Goal: Information Seeking & Learning: Learn about a topic

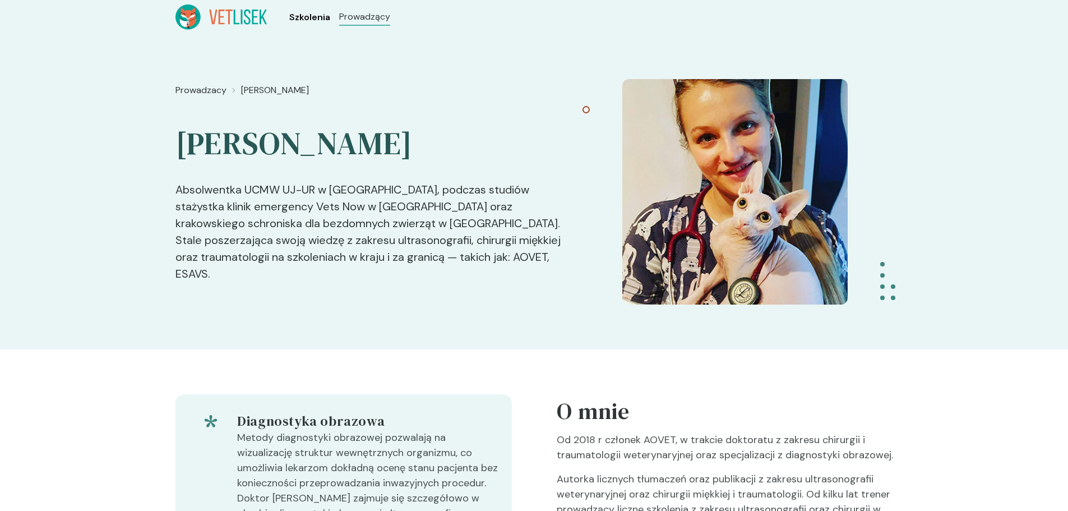
click at [305, 16] on span "Szkolenia" at bounding box center [309, 17] width 41 height 13
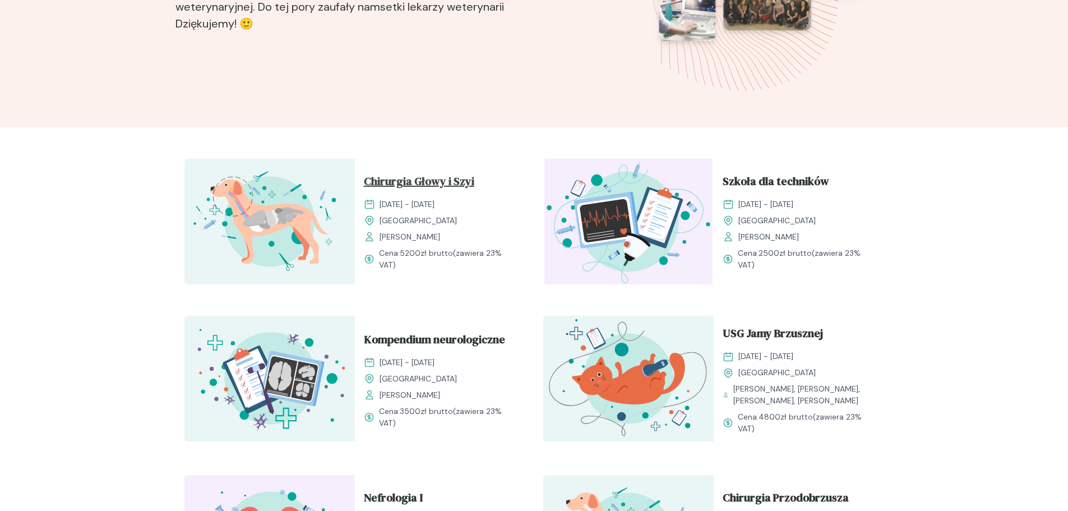
scroll to position [280, 0]
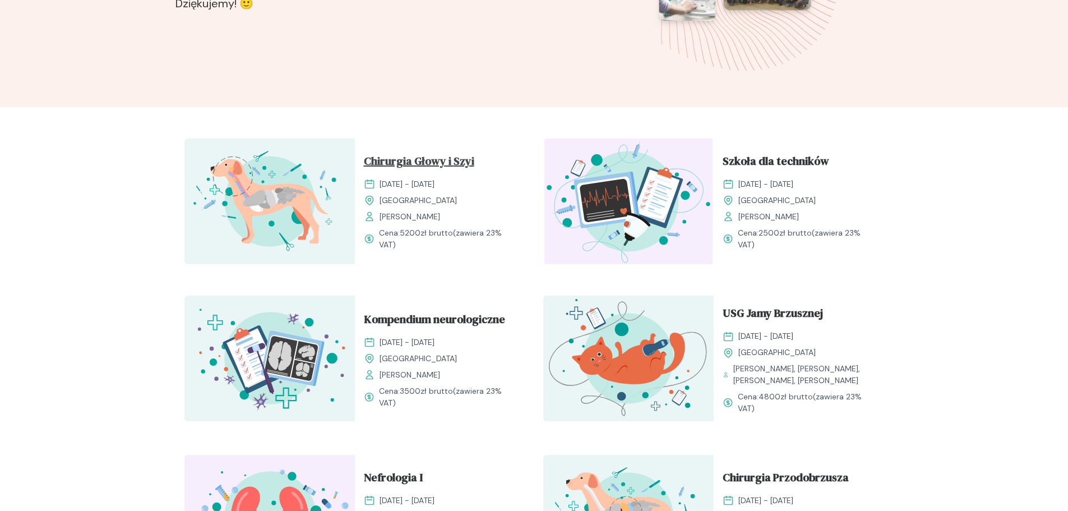
click at [407, 159] on span "Chirurgia Głowy i Szyi" at bounding box center [419, 162] width 110 height 21
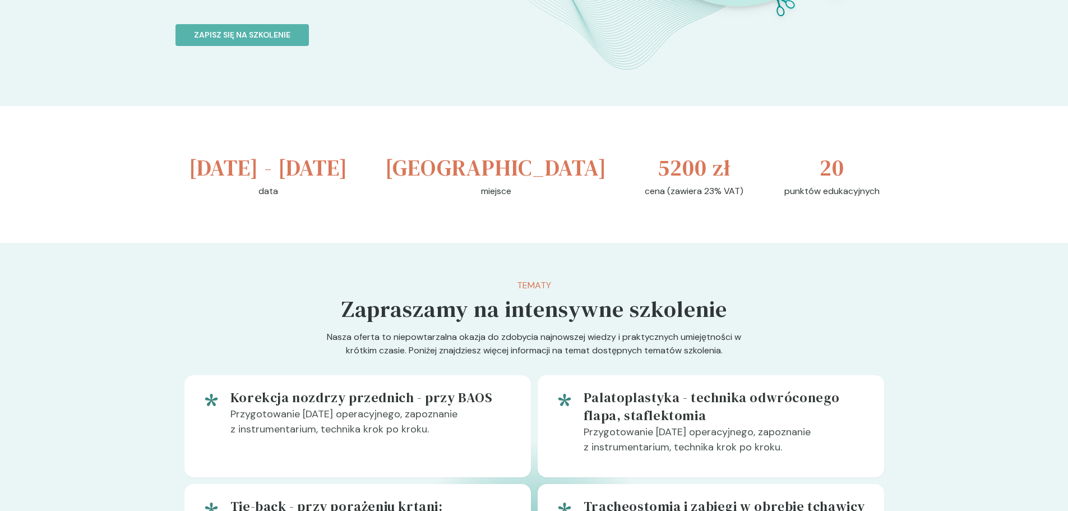
click at [511, 198] on p "miejsce" at bounding box center [496, 190] width 30 height 13
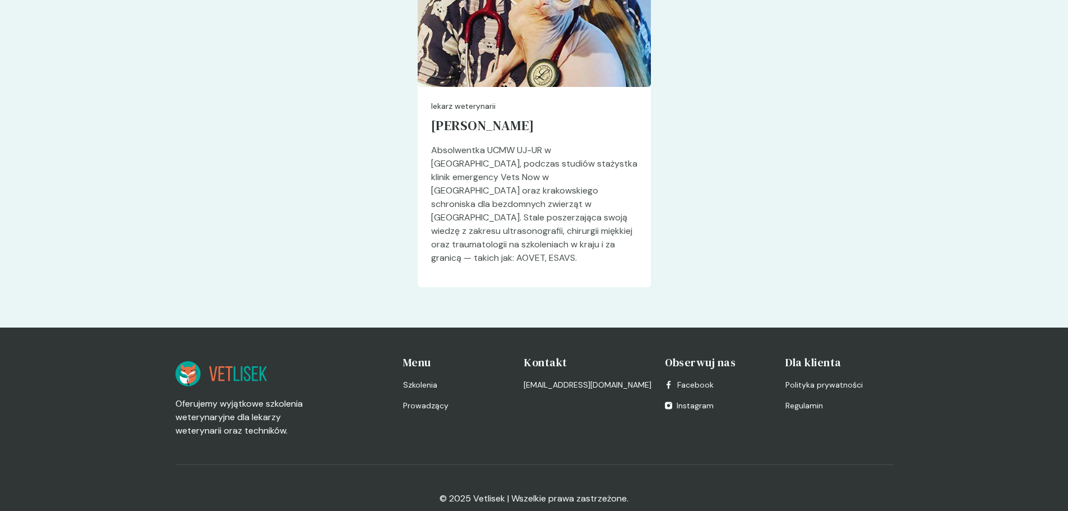
scroll to position [2848, 0]
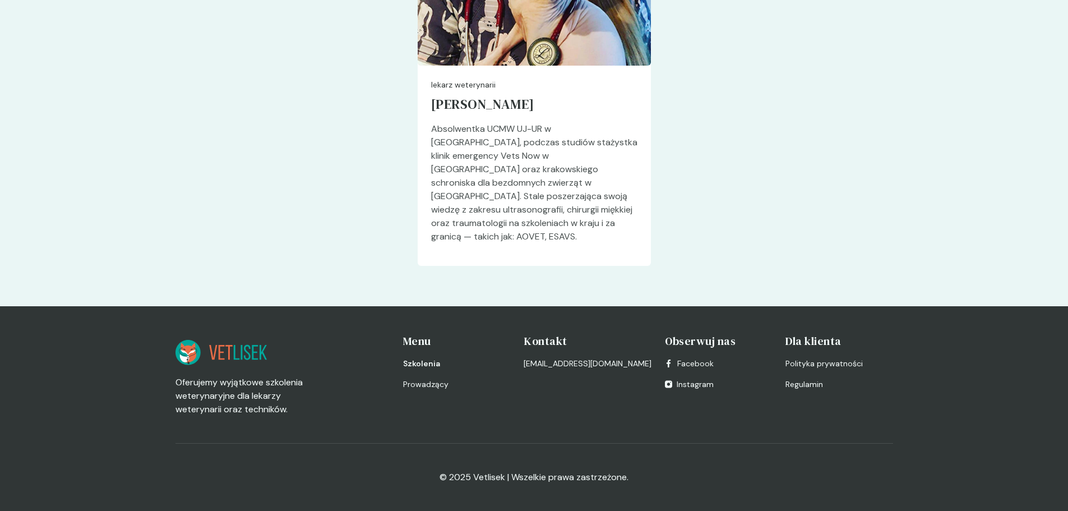
click at [417, 361] on span "Szkolenia" at bounding box center [421, 364] width 37 height 12
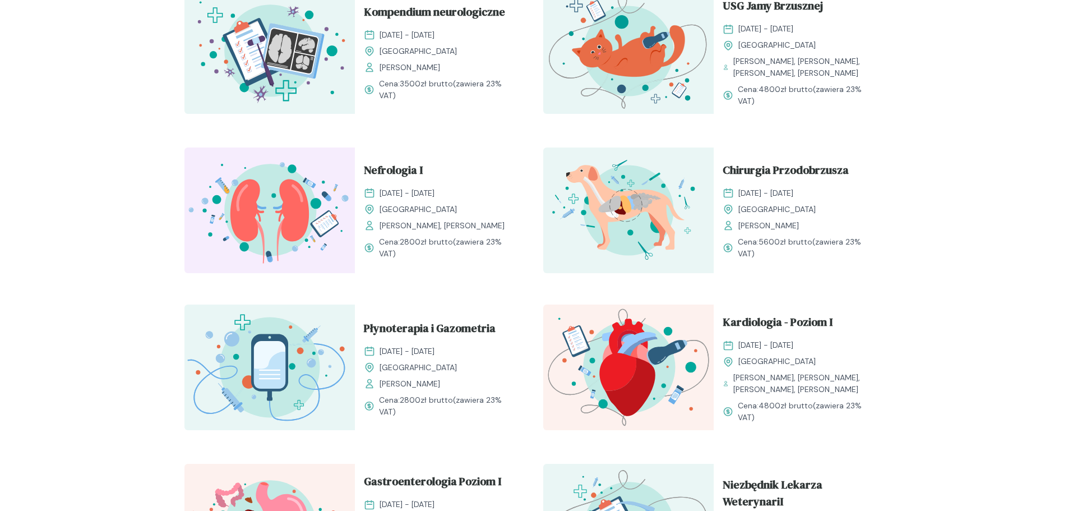
scroll to position [616, 0]
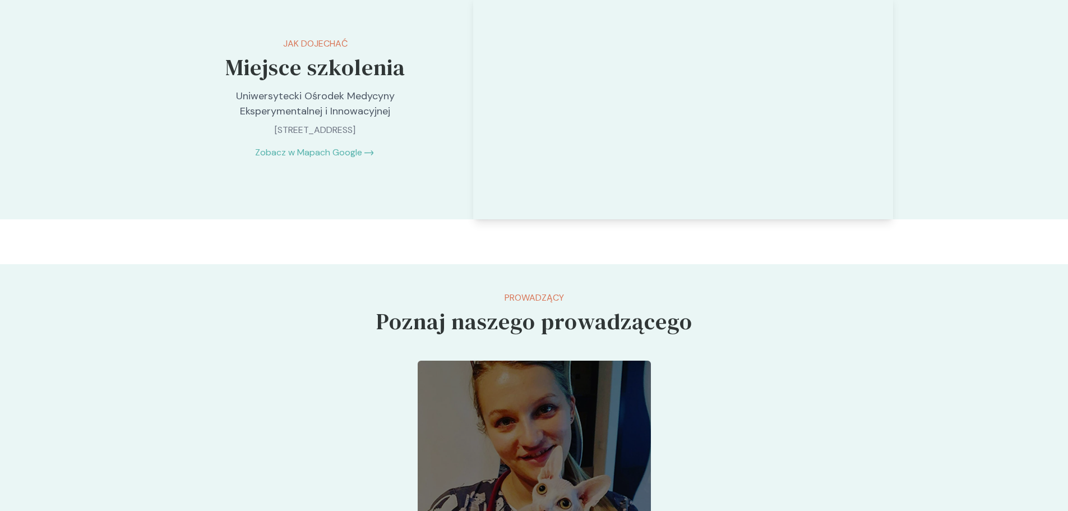
scroll to position [2229, 0]
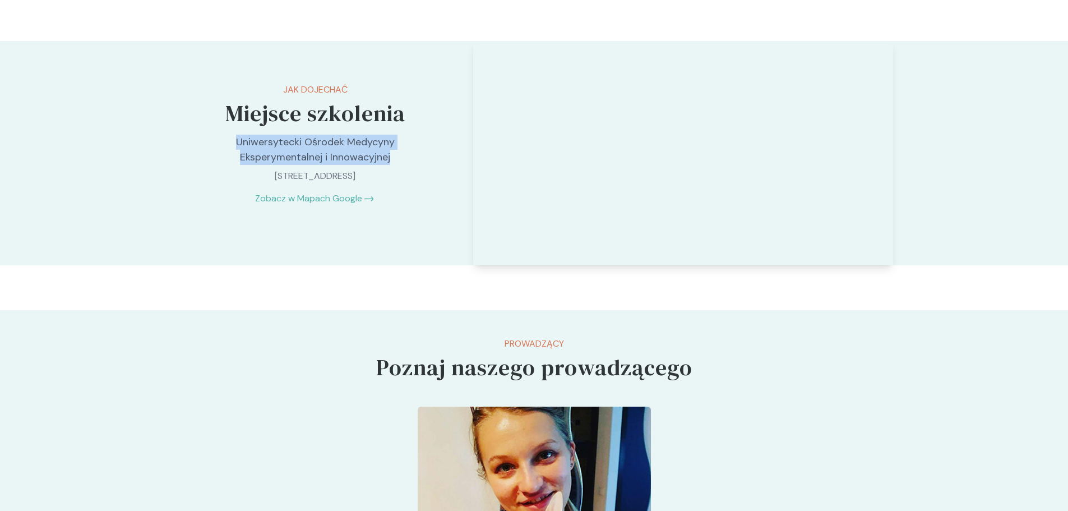
drag, startPoint x: 238, startPoint y: 140, endPoint x: 401, endPoint y: 164, distance: 165.5
click at [401, 164] on p "Uniwersytecki Ośrodek Medycyny Eksperymentalnej i Innowacyjnej" at bounding box center [315, 149] width 235 height 30
copy p "Uniwersytecki Ośrodek Medycyny Eksperymentalnej i Innowacyjnej"
